Goal: Transaction & Acquisition: Purchase product/service

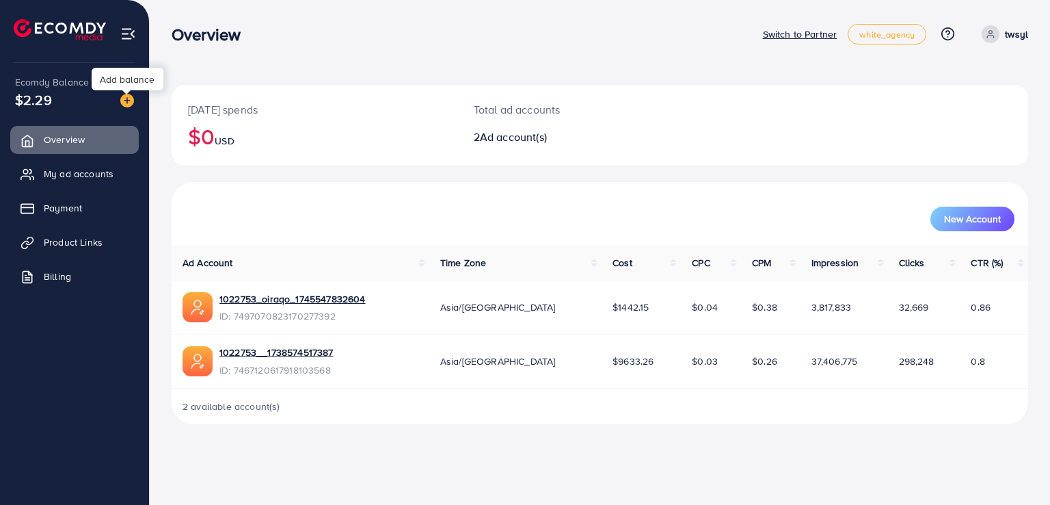
click at [130, 95] on img at bounding box center [127, 101] width 14 height 14
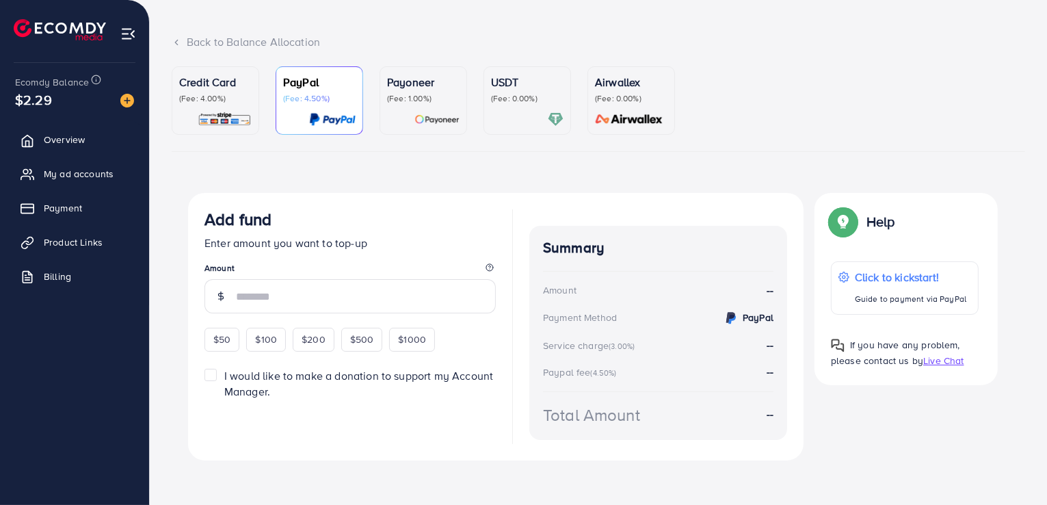
scroll to position [68, 0]
click at [243, 147] on ul "Credit Card (Fee: 4.00%) PayPal (Fee: 4.50%) Payoneer (Fee: 1.00%) USDT (Fee: 0…" at bounding box center [598, 108] width 853 height 85
click at [206, 85] on p "Credit Card" at bounding box center [215, 81] width 72 height 16
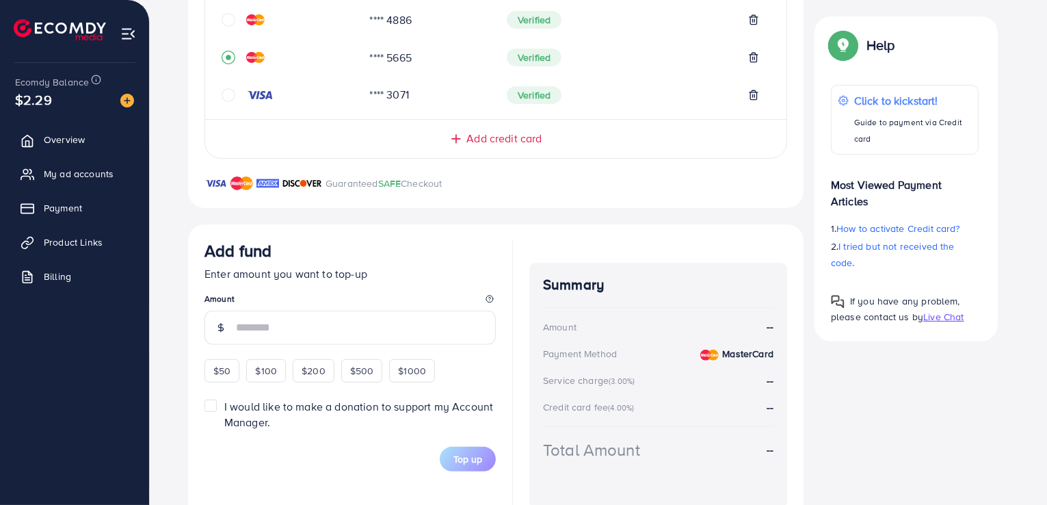
scroll to position [353, 0]
click at [354, 317] on input "number" at bounding box center [366, 327] width 260 height 34
click at [217, 376] on span "$50" at bounding box center [221, 371] width 17 height 14
type input "**"
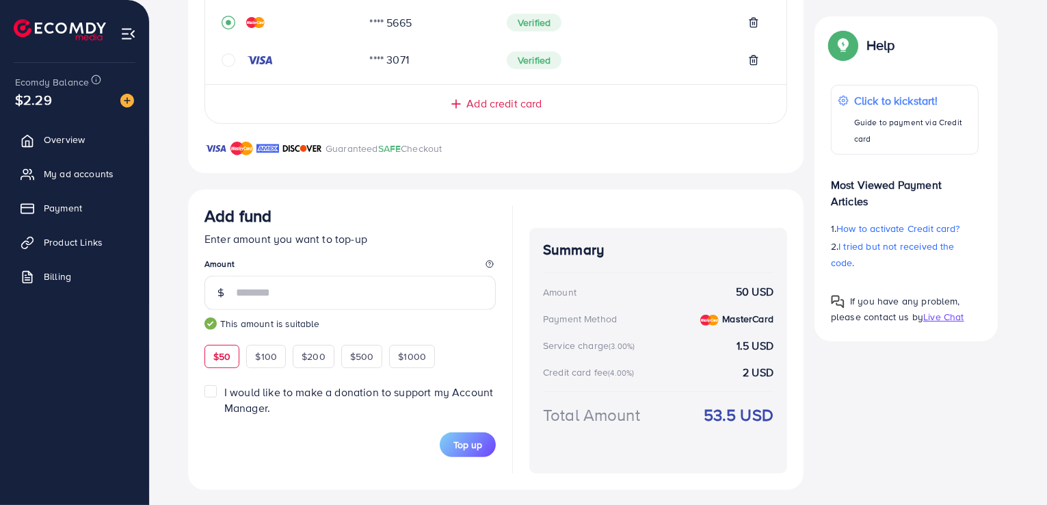
scroll to position [394, 0]
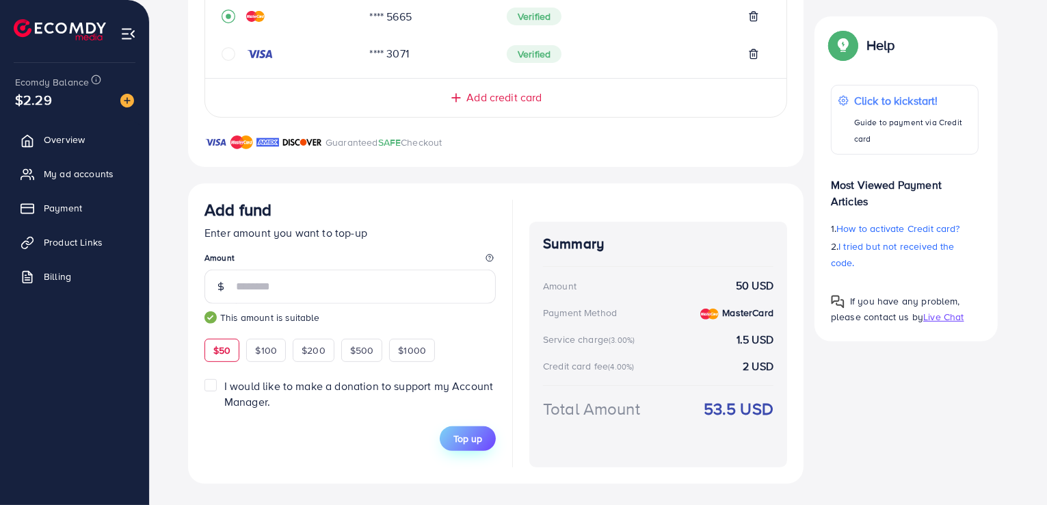
click at [458, 442] on span "Top up" at bounding box center [467, 439] width 29 height 14
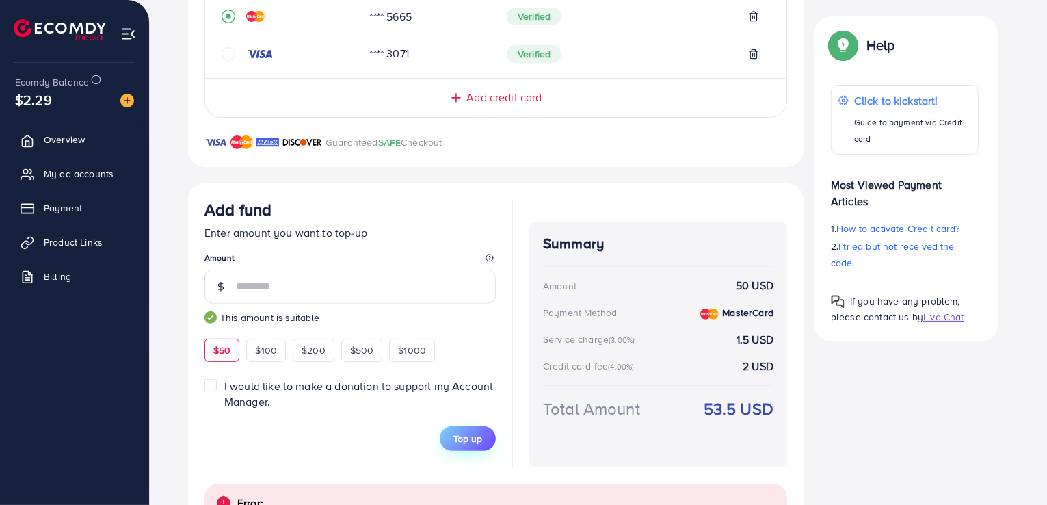
scroll to position [465, 0]
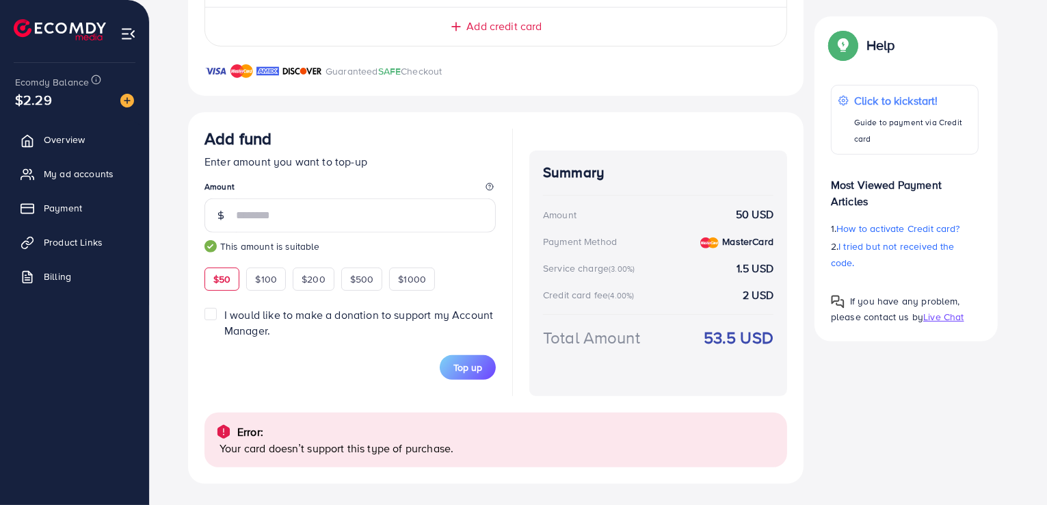
click at [289, 313] on span "I would like to make a donation to support my Account Manager." at bounding box center [358, 322] width 269 height 31
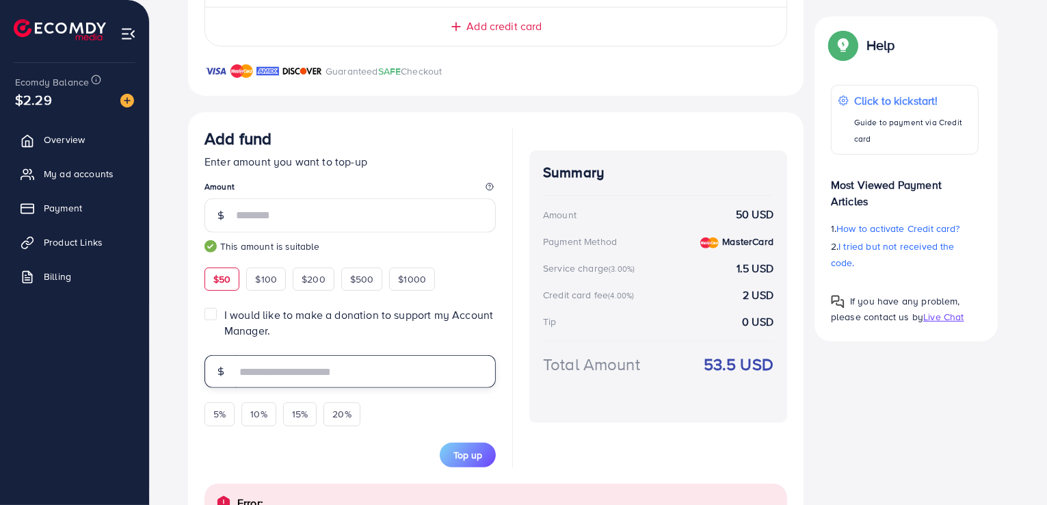
click at [399, 369] on input "text" at bounding box center [366, 371] width 260 height 33
click at [224, 313] on label "I would like to make a donation to support my Account Manager." at bounding box center [359, 322] width 271 height 31
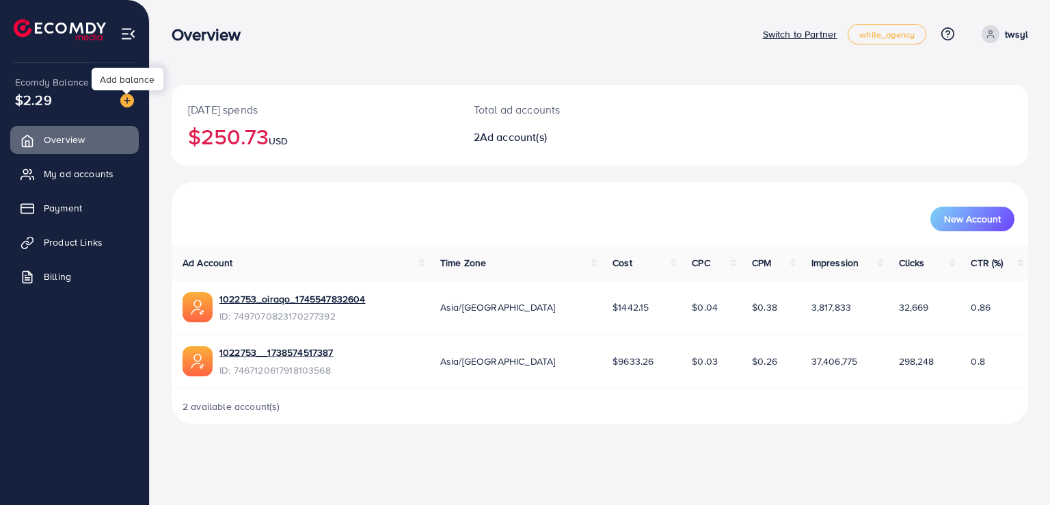
click at [123, 105] on img at bounding box center [127, 101] width 14 height 14
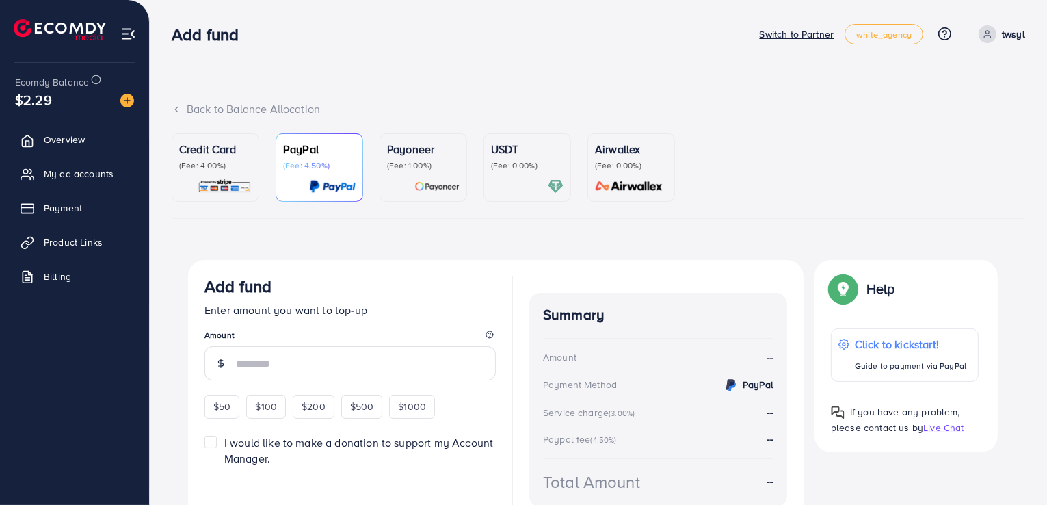
click at [229, 168] on p "(Fee: 4.00%)" at bounding box center [215, 165] width 72 height 11
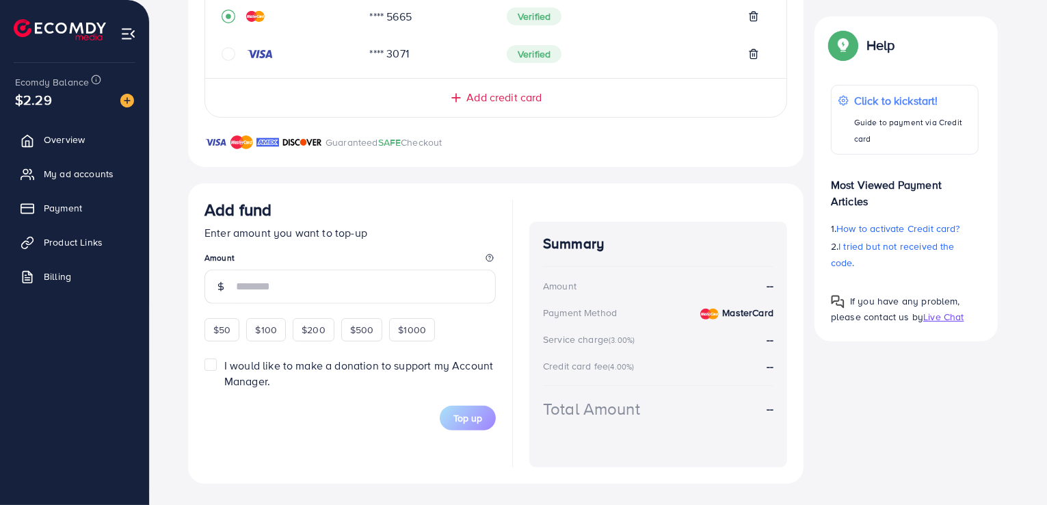
scroll to position [361, 0]
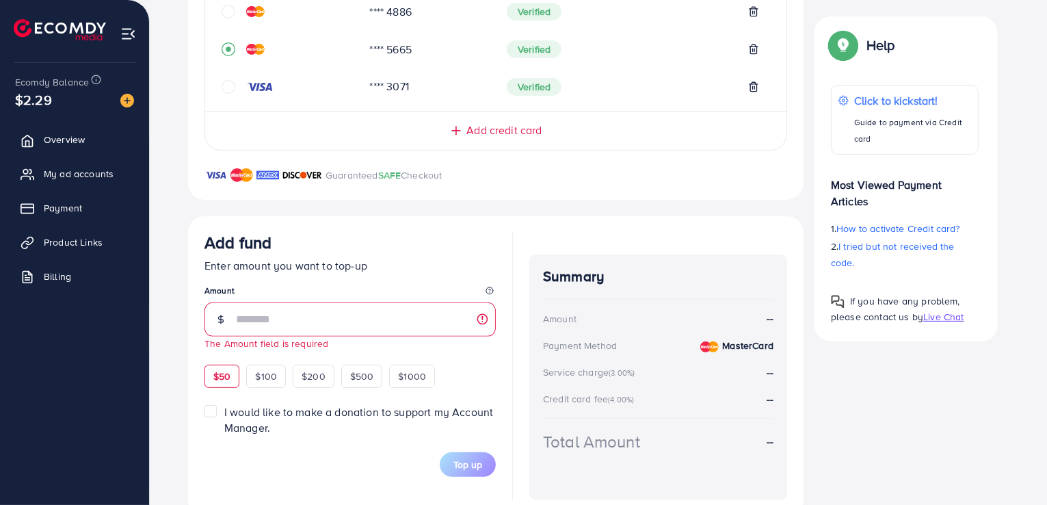
click at [211, 373] on form "Add fund Enter amount you want to top-up Amount The Amount field is required $5…" at bounding box center [349, 355] width 291 height 245
click at [250, 324] on input "number" at bounding box center [366, 319] width 260 height 34
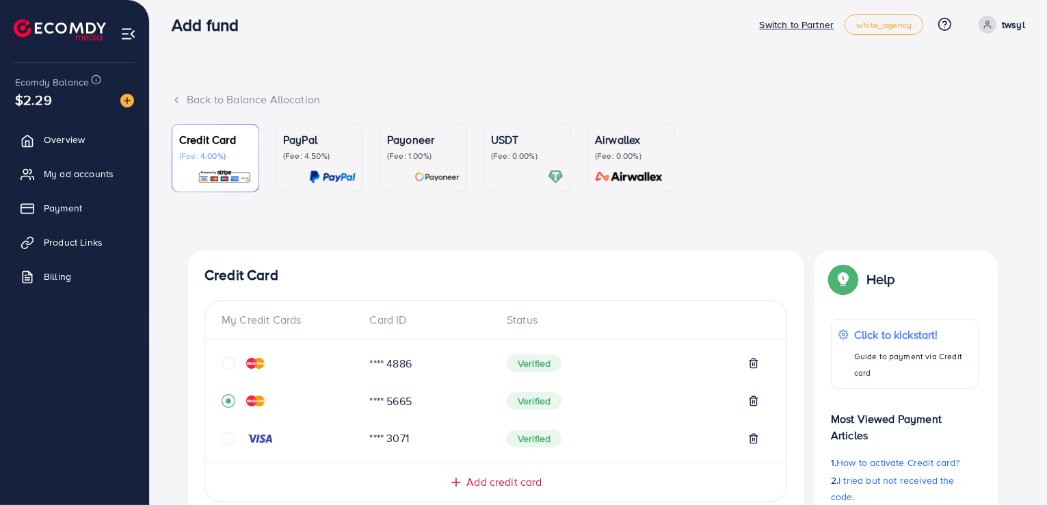
scroll to position [0, 0]
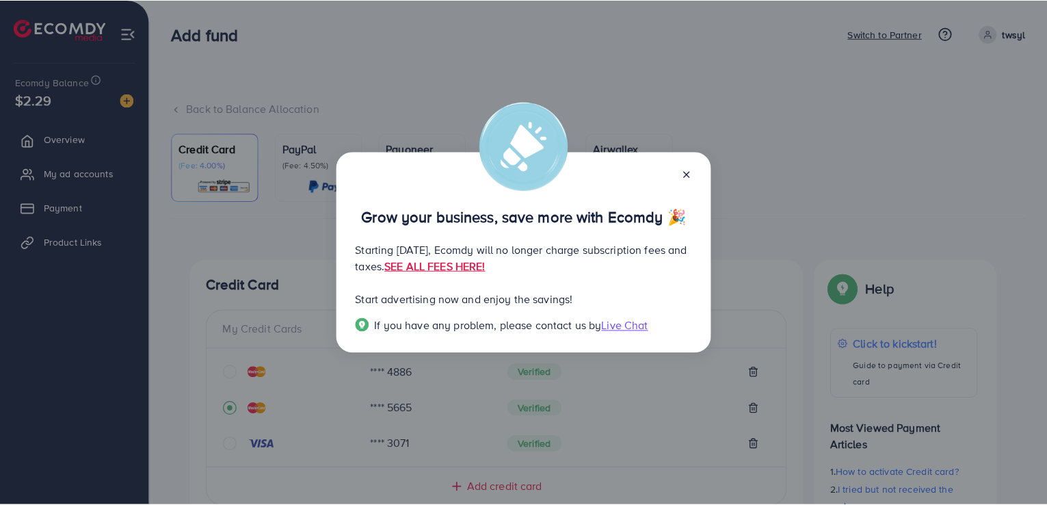
scroll to position [388, 0]
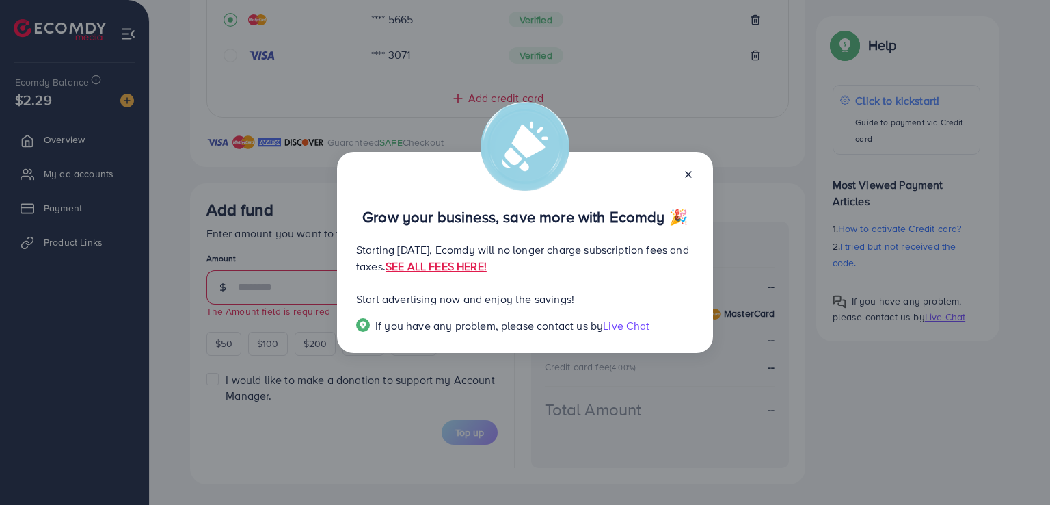
click at [691, 175] on icon at bounding box center [688, 174] width 11 height 11
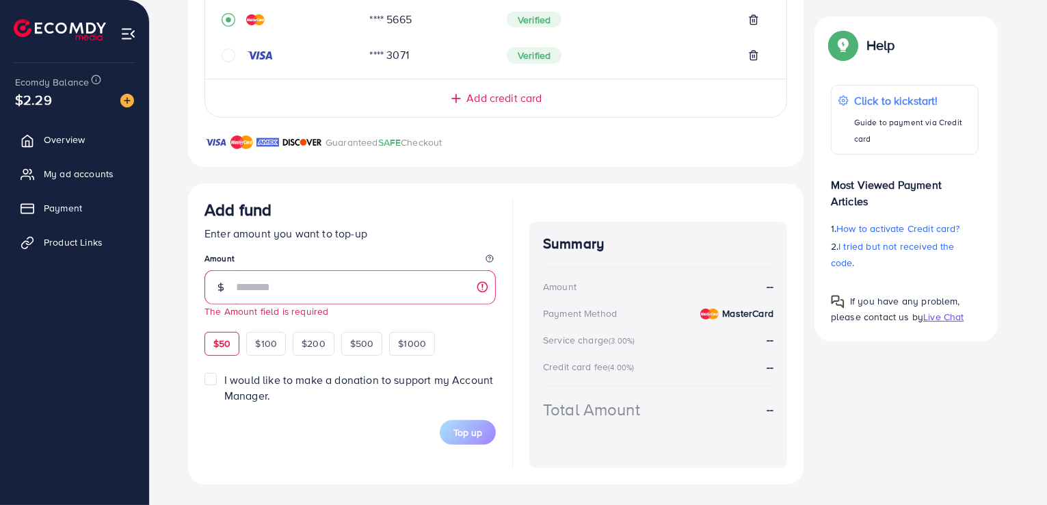
click at [224, 345] on span "$50" at bounding box center [221, 343] width 17 height 14
type input "**"
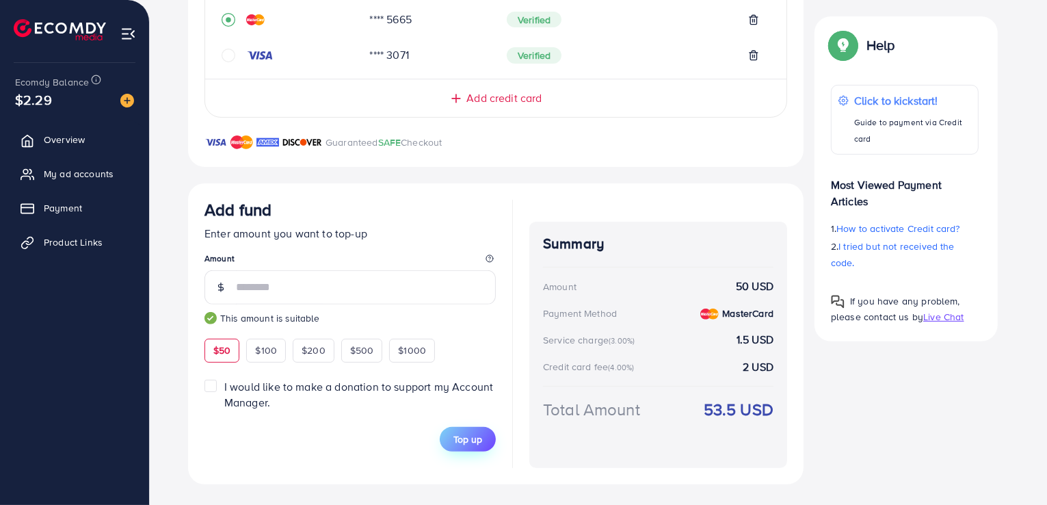
click at [474, 433] on span "Top up" at bounding box center [467, 439] width 29 height 14
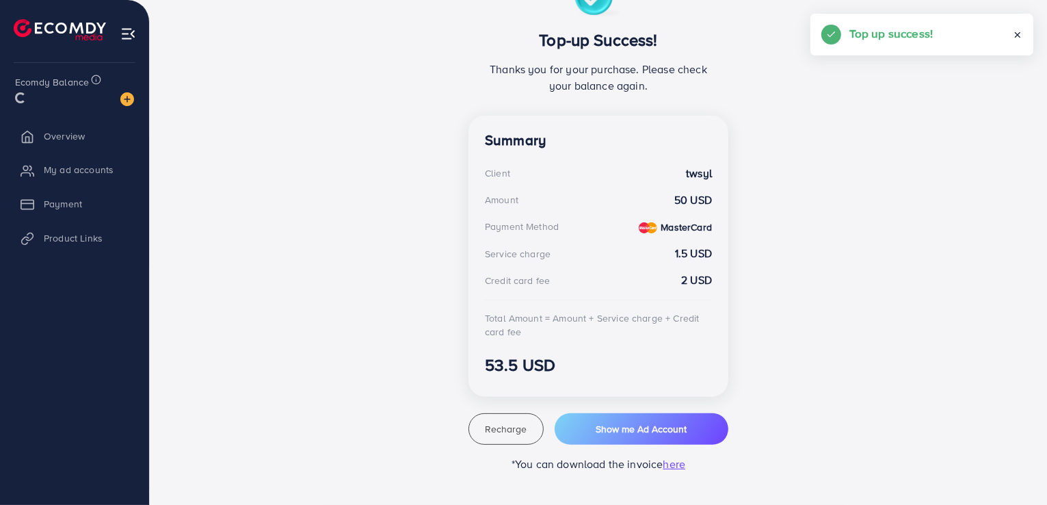
scroll to position [282, 0]
click at [44, 39] on img at bounding box center [60, 29] width 92 height 21
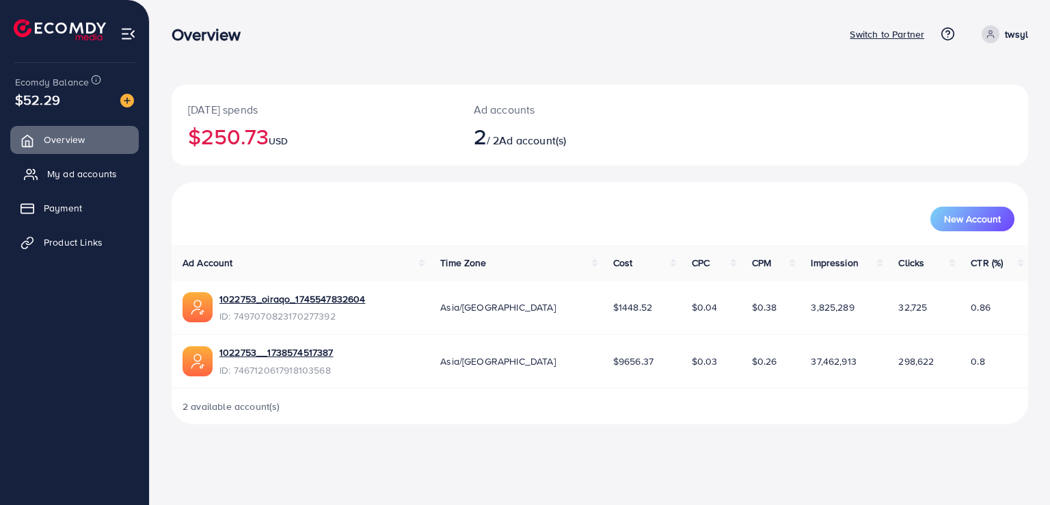
click at [75, 170] on span "My ad accounts" at bounding box center [82, 174] width 70 height 14
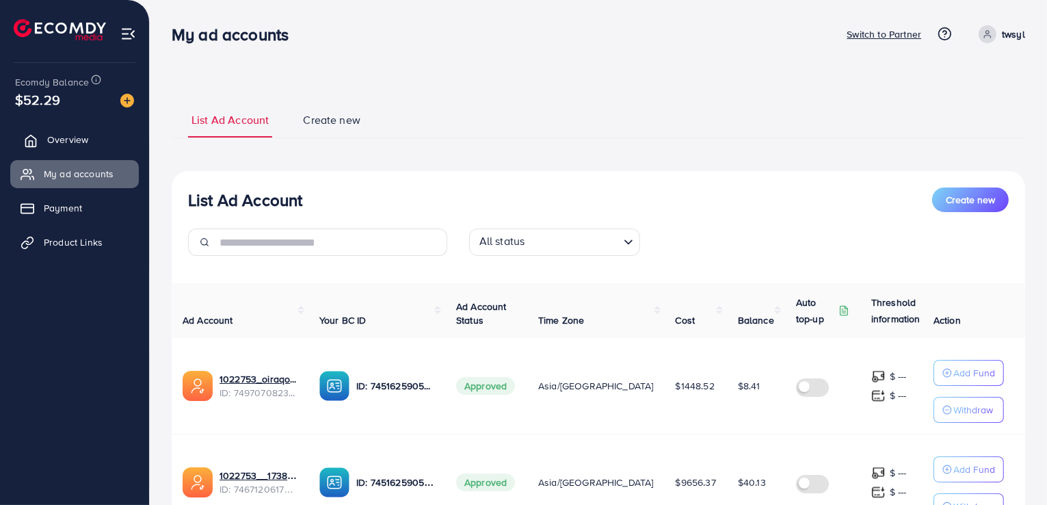
click at [116, 140] on link "Overview" at bounding box center [74, 139] width 129 height 27
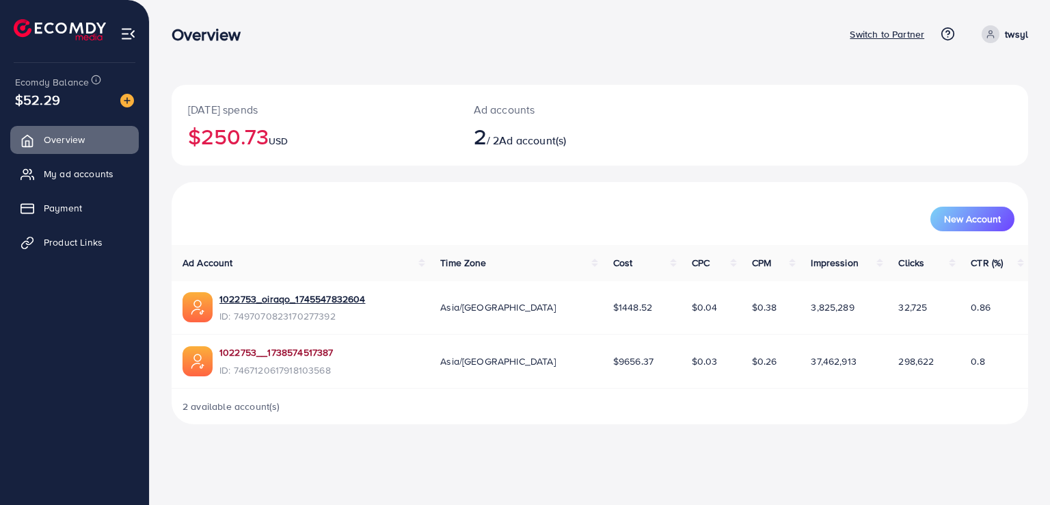
click at [242, 352] on link "1022753__1738574517387" at bounding box center [277, 352] width 114 height 14
click at [255, 303] on link "1022753_oiraqo_1745547832604" at bounding box center [293, 299] width 146 height 14
